Goal: Transaction & Acquisition: Purchase product/service

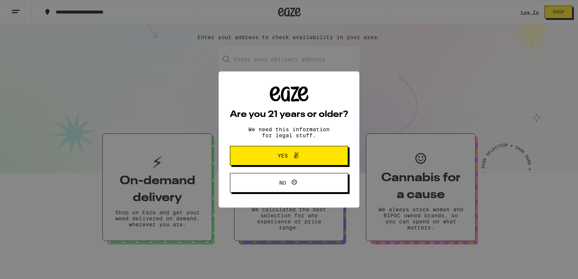
click at [281, 156] on span "Yes" at bounding box center [283, 155] width 10 height 5
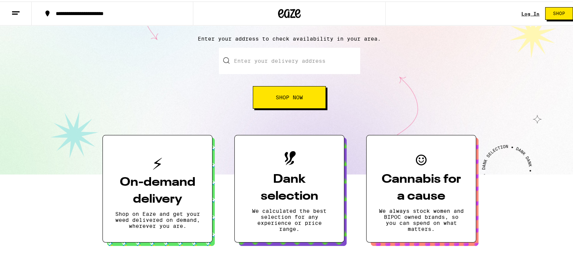
click at [238, 55] on input "Enter your delivery address" at bounding box center [289, 59] width 141 height 26
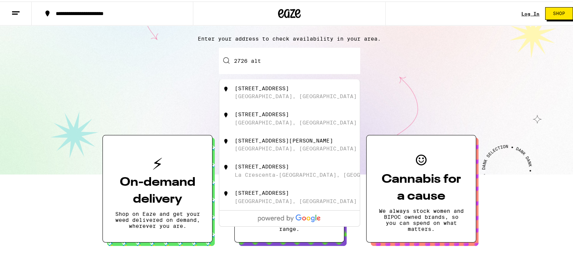
click at [243, 93] on div "[GEOGRAPHIC_DATA], [GEOGRAPHIC_DATA]" at bounding box center [296, 95] width 122 height 6
type input "[STREET_ADDRESS]"
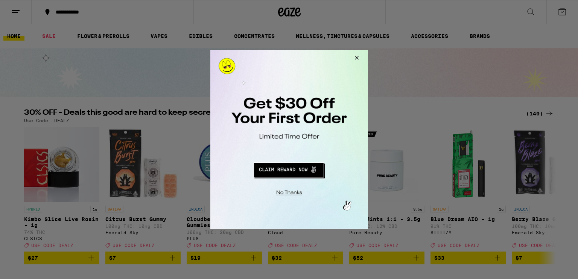
click at [286, 171] on button "Redirect to URL" at bounding box center [288, 169] width 131 height 18
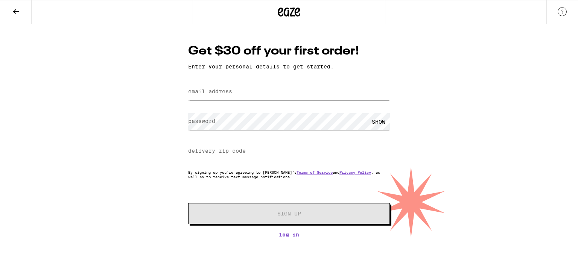
click at [201, 94] on label "email address" at bounding box center [210, 91] width 44 height 6
type input "properbites@gmail.com"
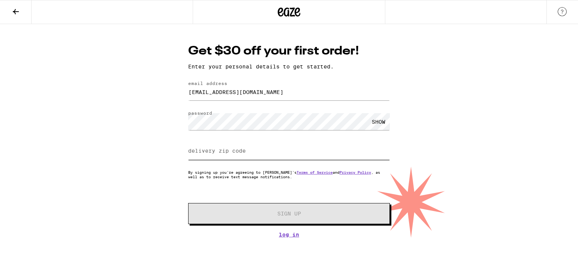
click at [189, 156] on input "delivery zip code" at bounding box center [289, 151] width 202 height 17
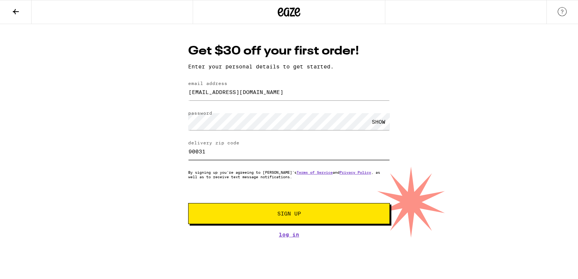
type input "90031"
click at [282, 215] on span "Sign Up" at bounding box center [290, 213] width 24 height 5
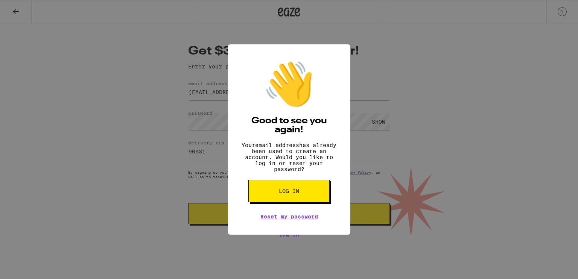
click at [455, 61] on div "👋 Good to see you again! Your email address has already been used to create an …" at bounding box center [289, 139] width 578 height 279
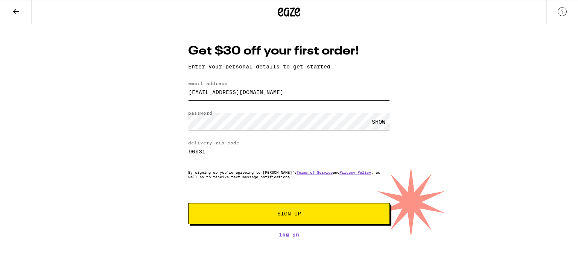
click at [244, 94] on input "properbites@gmail.com" at bounding box center [289, 92] width 202 height 17
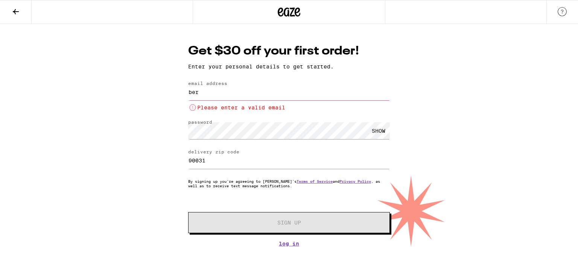
type input "berniebxoxo@gmail.com"
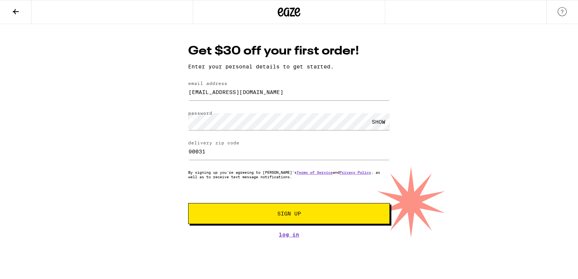
click at [380, 123] on div "SHOW" at bounding box center [379, 121] width 23 height 17
click at [299, 217] on span "Sign Up" at bounding box center [290, 213] width 24 height 5
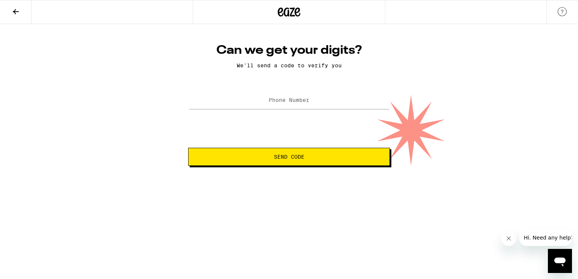
click at [270, 103] on label "Phone Number" at bounding box center [289, 100] width 41 height 6
type input "(512) 593-2253"
click at [313, 156] on span "Send Code" at bounding box center [289, 156] width 189 height 5
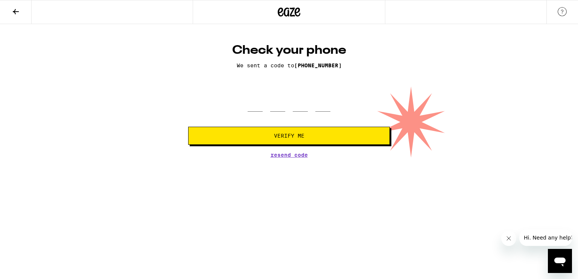
click at [247, 110] on div at bounding box center [289, 101] width 202 height 22
click at [256, 106] on input "tel" at bounding box center [255, 101] width 15 height 22
type input "0"
type input "2"
type input "1"
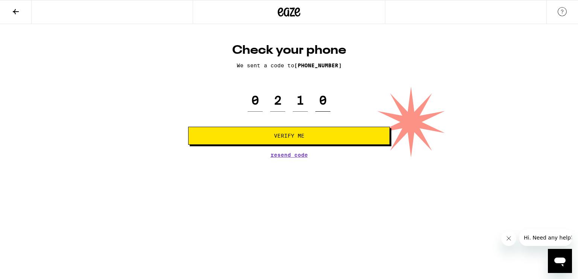
type input "0"
click at [268, 140] on button "Verify Me" at bounding box center [289, 136] width 202 height 18
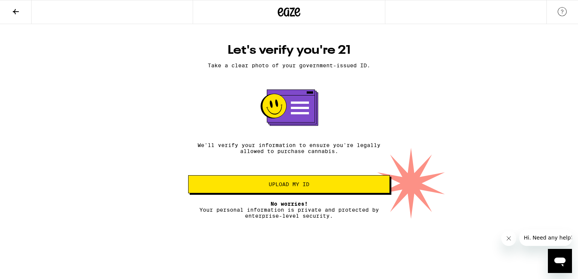
click at [313, 190] on button "Upload my ID" at bounding box center [289, 184] width 202 height 18
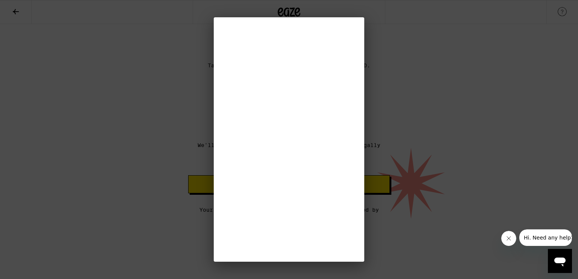
click at [493, 178] on div at bounding box center [289, 139] width 578 height 279
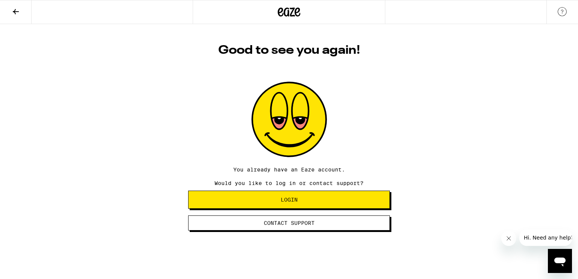
click at [429, 93] on div "Good to see you again! You already have an Eaze account. Would you like to log …" at bounding box center [289, 127] width 578 height 207
click at [306, 206] on button "Login" at bounding box center [289, 200] width 202 height 18
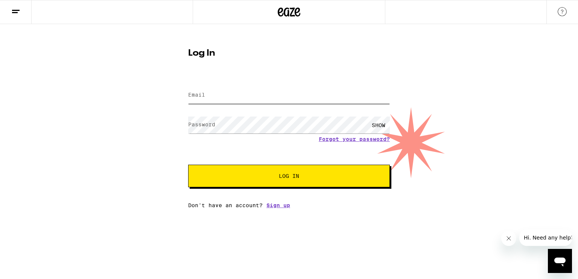
click at [210, 101] on input "Email" at bounding box center [289, 95] width 202 height 17
click at [208, 101] on input "Email" at bounding box center [289, 95] width 202 height 17
type input "properbites@gmail.com"
click at [352, 140] on link "Forgot your password?" at bounding box center [354, 139] width 71 height 6
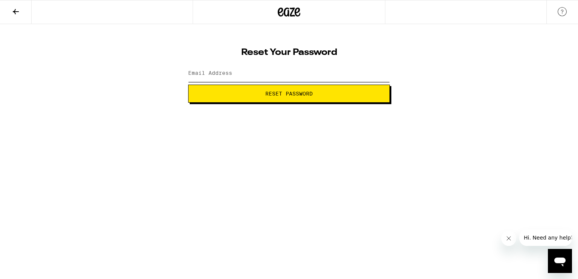
click at [203, 79] on input "Email Address" at bounding box center [289, 73] width 202 height 17
type input "properbites@gmail.com"
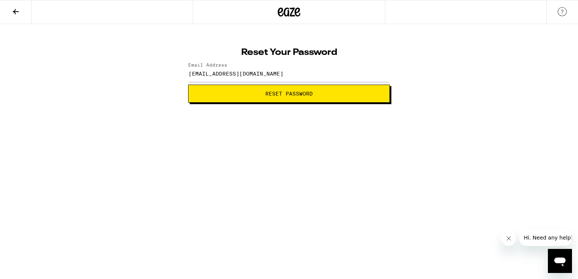
click at [259, 98] on button "Reset Password" at bounding box center [289, 94] width 202 height 18
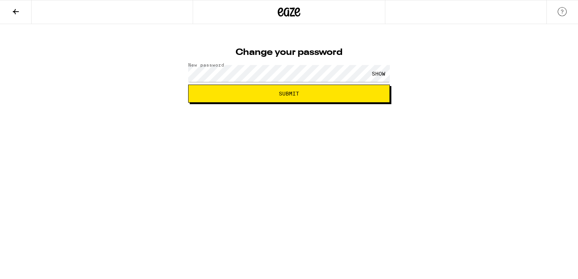
click at [375, 72] on div "SHOW" at bounding box center [379, 73] width 23 height 17
click at [276, 98] on button "Submit" at bounding box center [289, 94] width 202 height 18
